Goal: Information Seeking & Learning: Learn about a topic

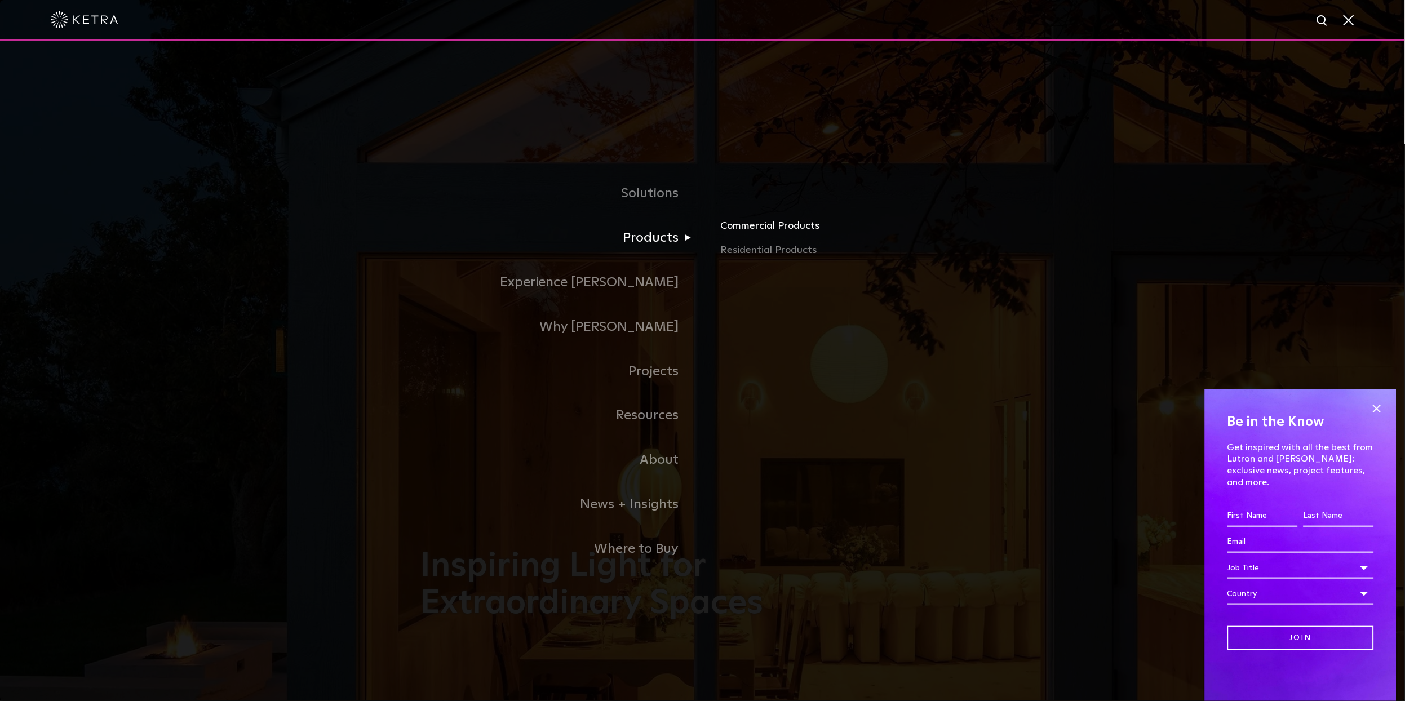
click at [762, 225] on link "Commercial Products" at bounding box center [852, 229] width 264 height 25
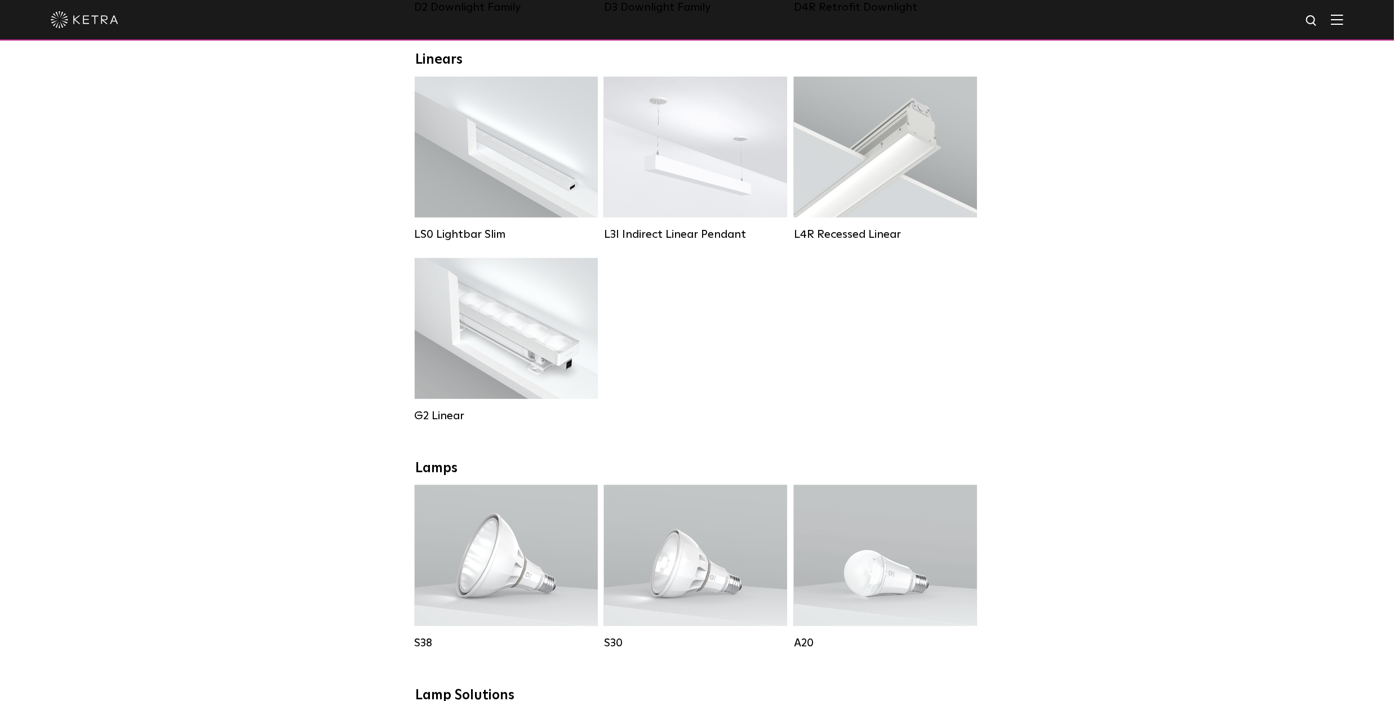
scroll to position [661, 0]
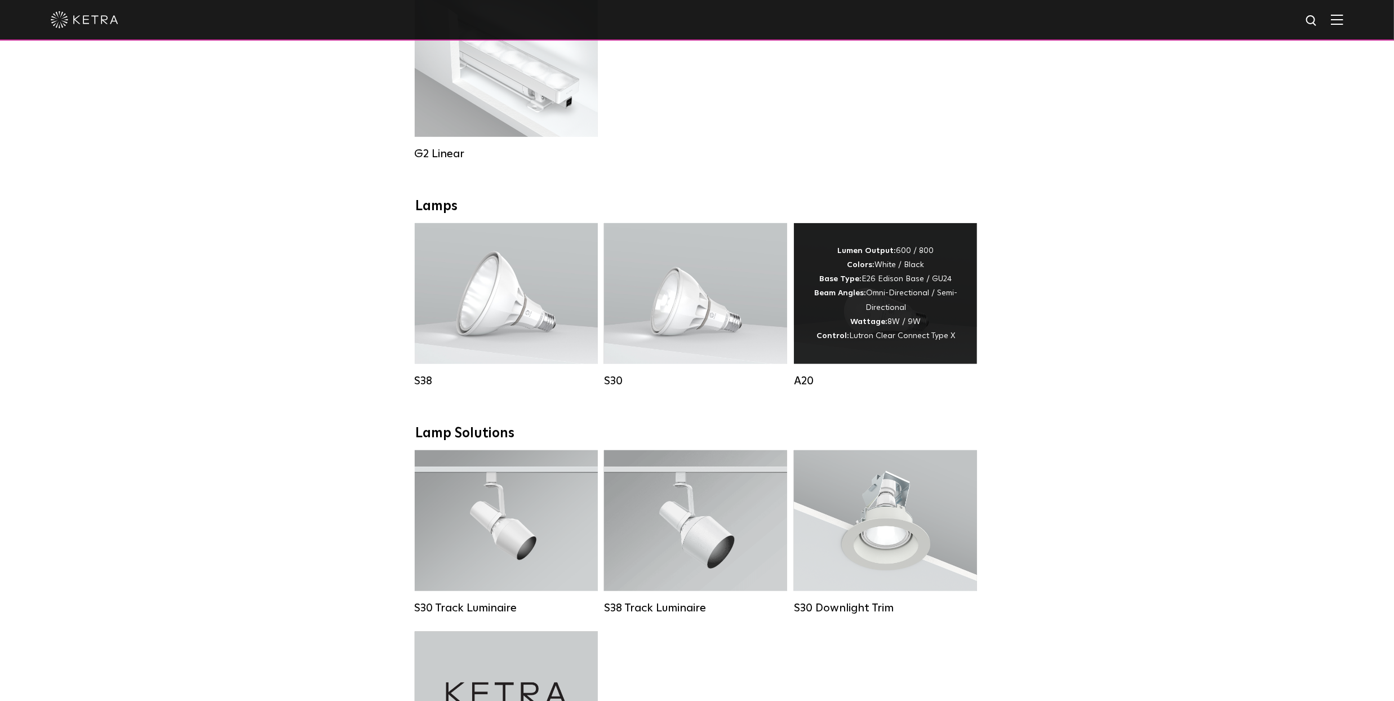
click at [880, 316] on div "Lumen Output: 600 / 800 Colors: White / Black Base Type: E26 Edison Base / GU24…" at bounding box center [885, 293] width 149 height 99
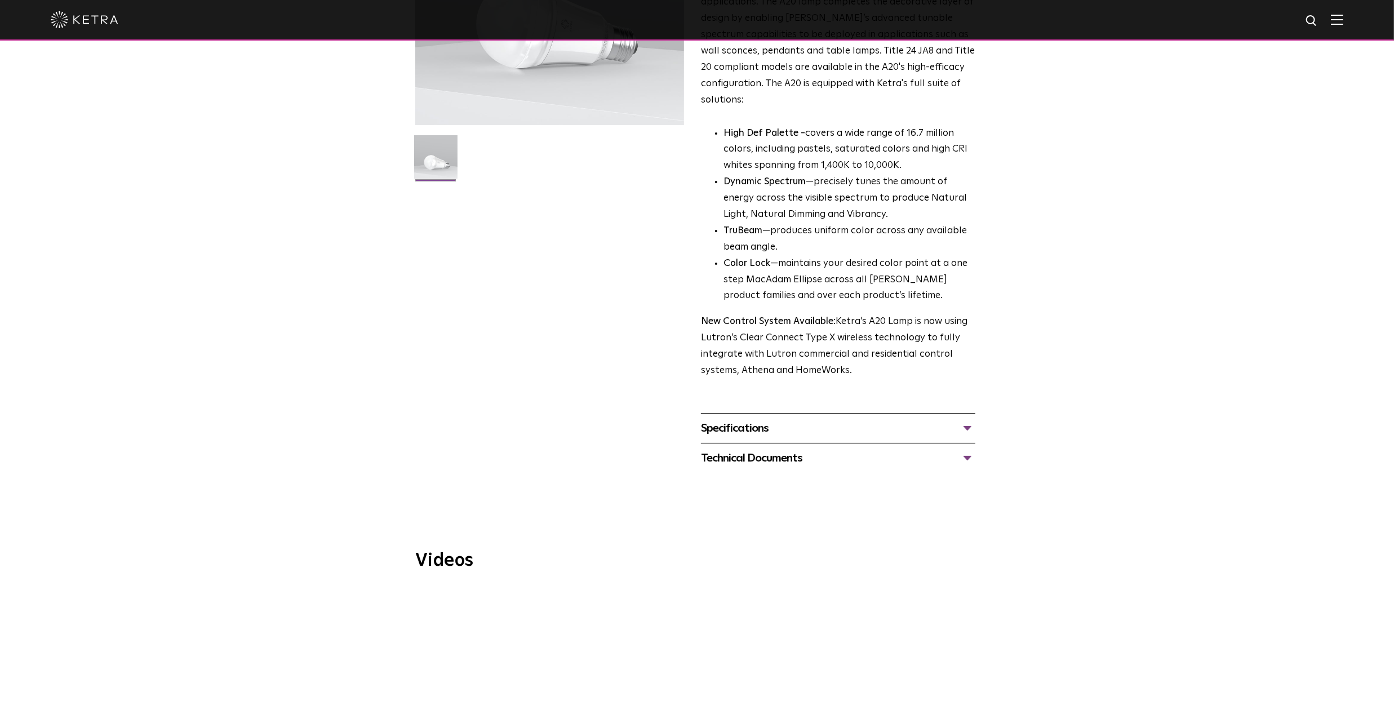
scroll to position [220, 0]
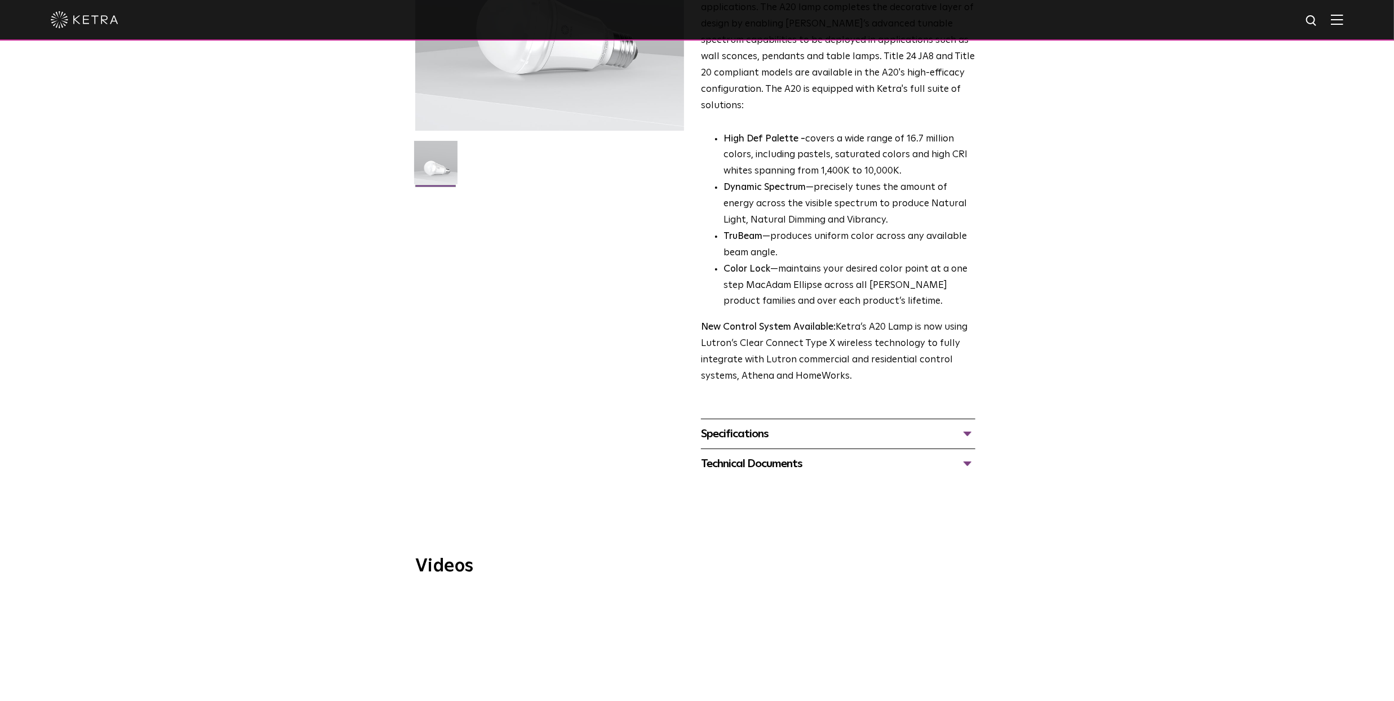
click at [945, 425] on div "Specifications" at bounding box center [838, 434] width 274 height 18
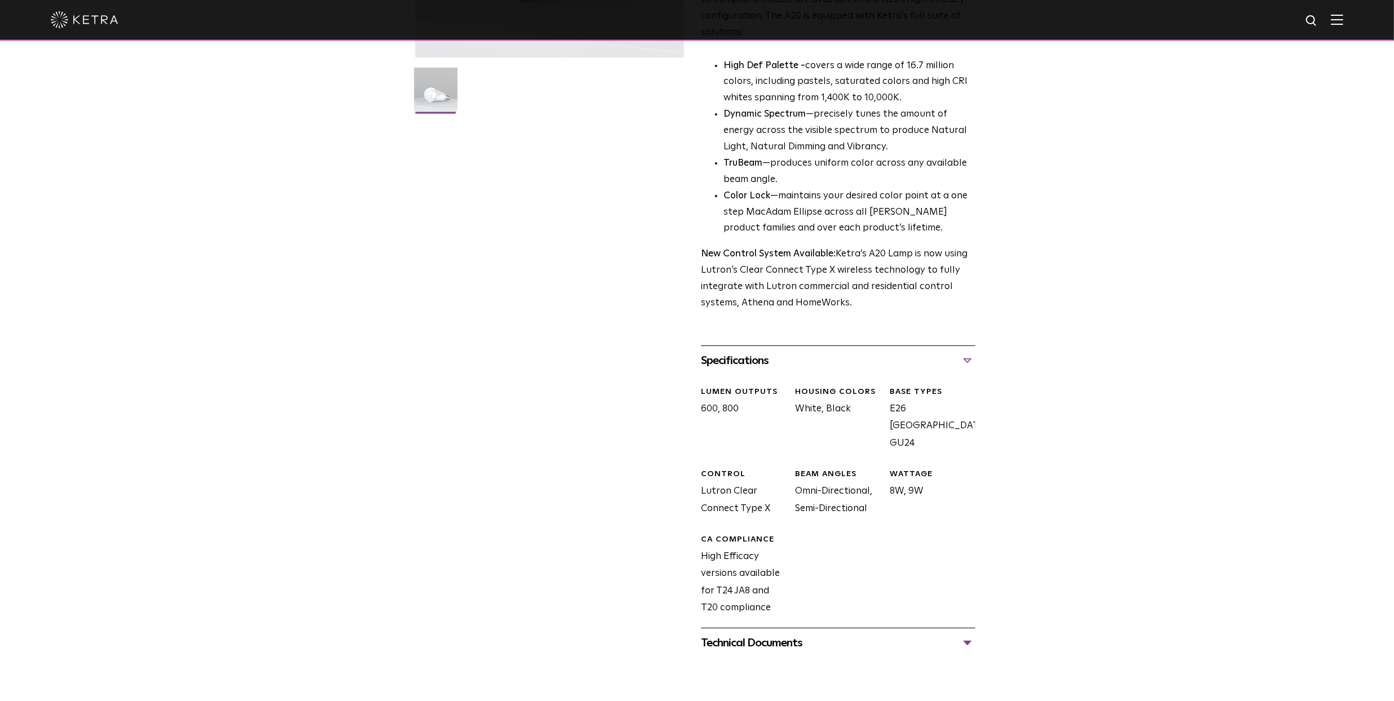
scroll to position [441, 0]
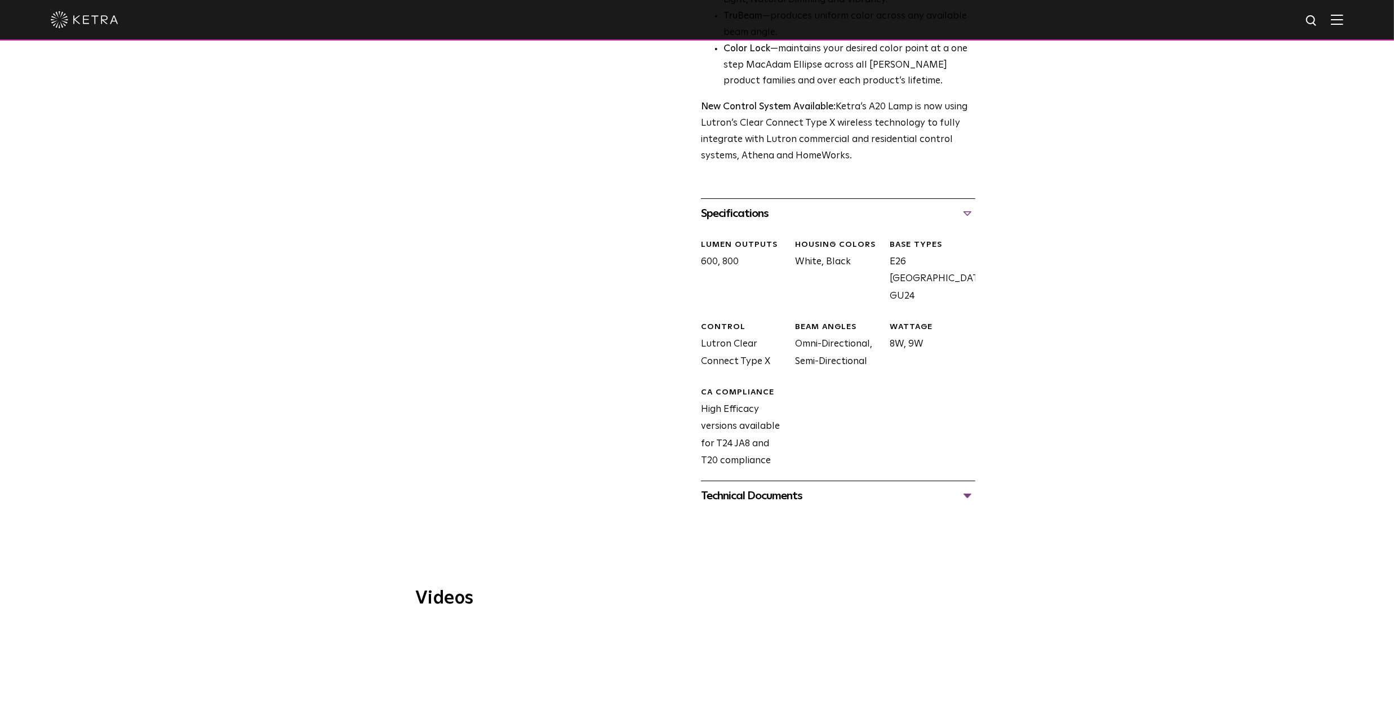
click at [901, 487] on div "Technical Documents" at bounding box center [838, 496] width 274 height 18
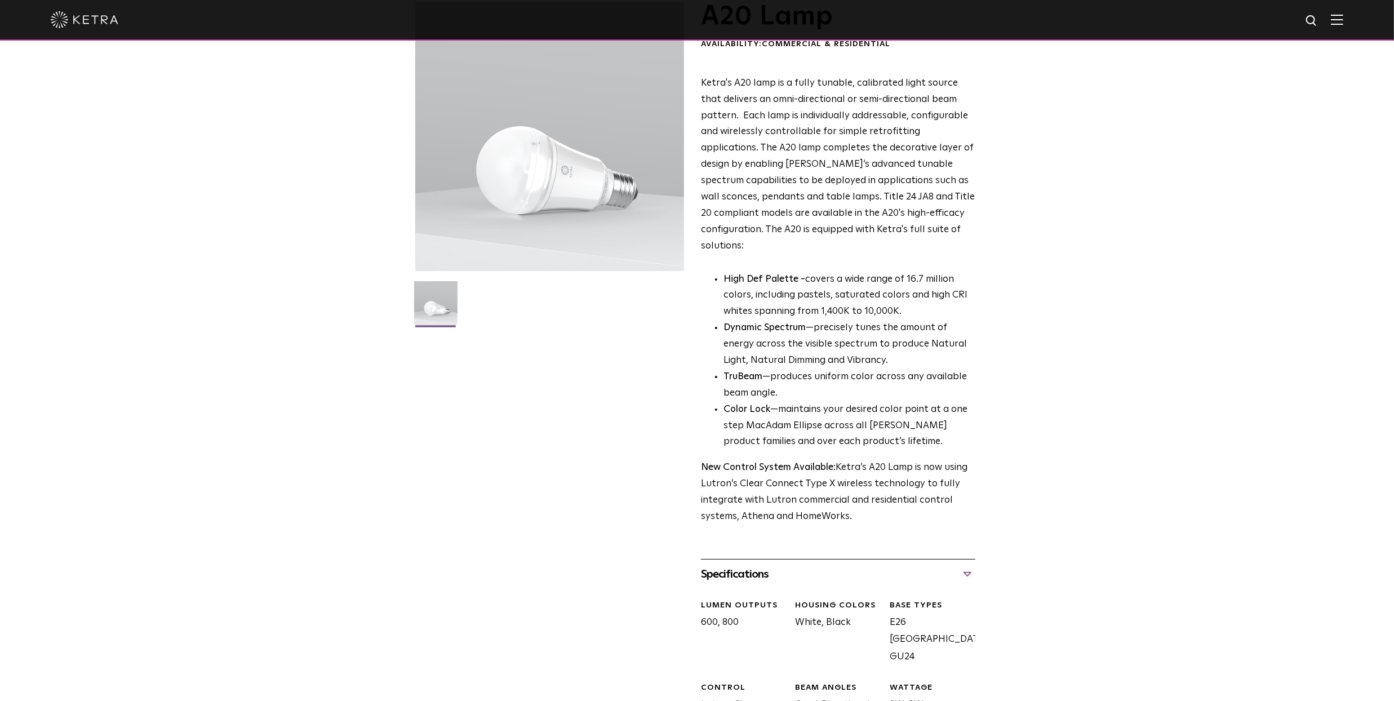
scroll to position [0, 0]
